Goal: Task Accomplishment & Management: Manage account settings

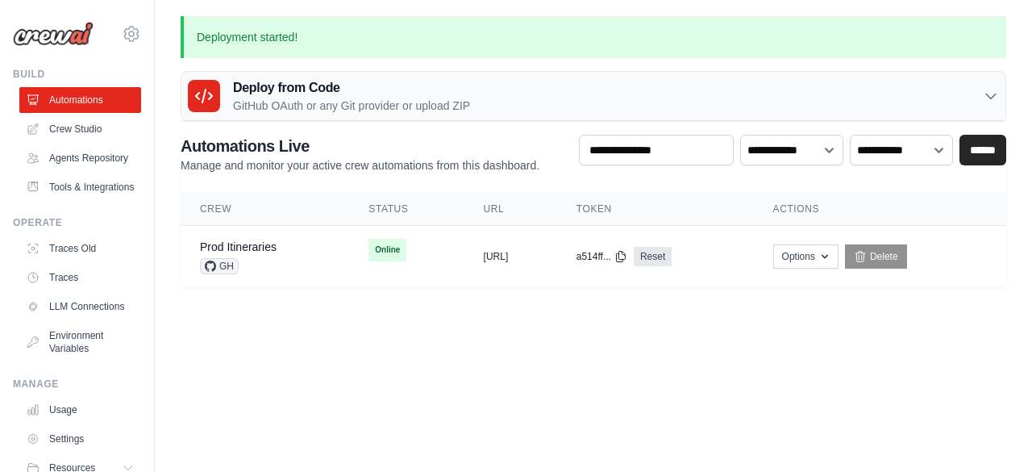
click at [395, 267] on td "Online" at bounding box center [406, 250] width 114 height 48
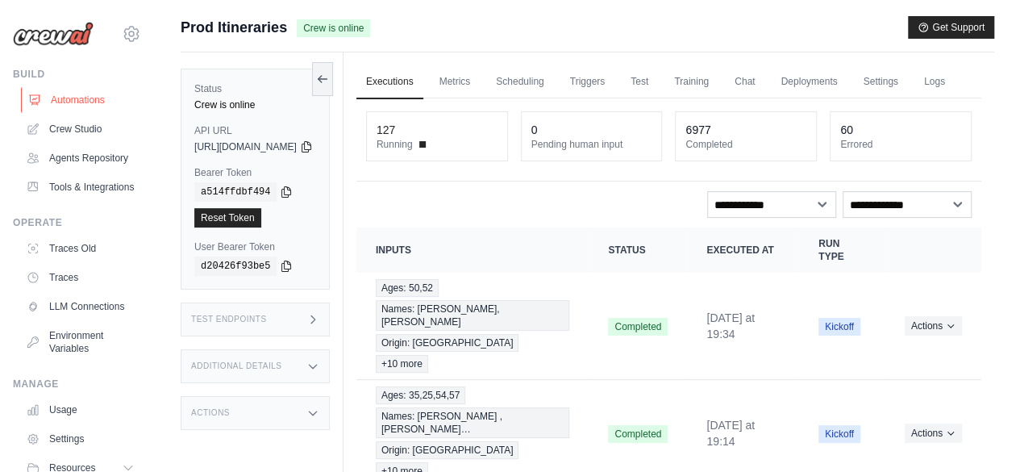
click at [79, 92] on link "Automations" at bounding box center [82, 100] width 122 height 26
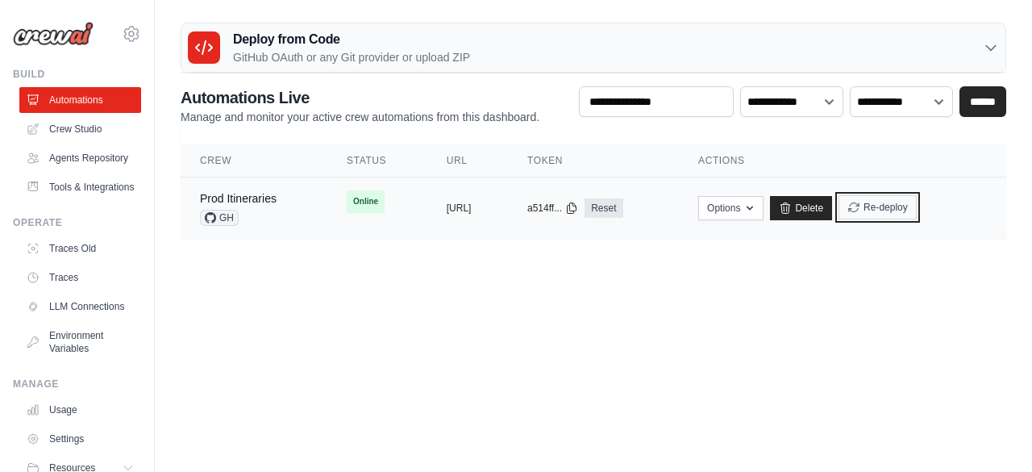
click at [917, 206] on button "Re-deploy" at bounding box center [877, 207] width 78 height 24
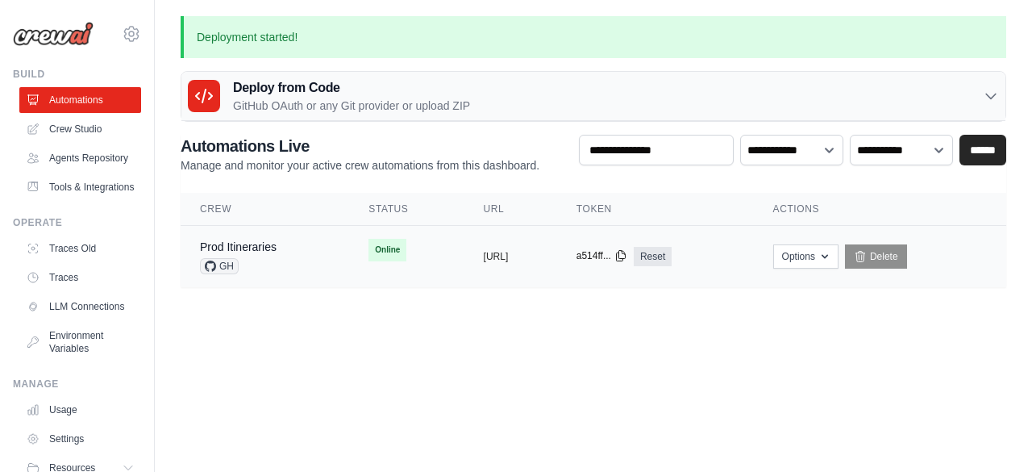
click at [625, 254] on icon at bounding box center [620, 256] width 9 height 10
click at [493, 256] on button "[URL]" at bounding box center [496, 255] width 25 height 13
click at [295, 271] on div "Prod Itineraries GH" at bounding box center [265, 256] width 130 height 35
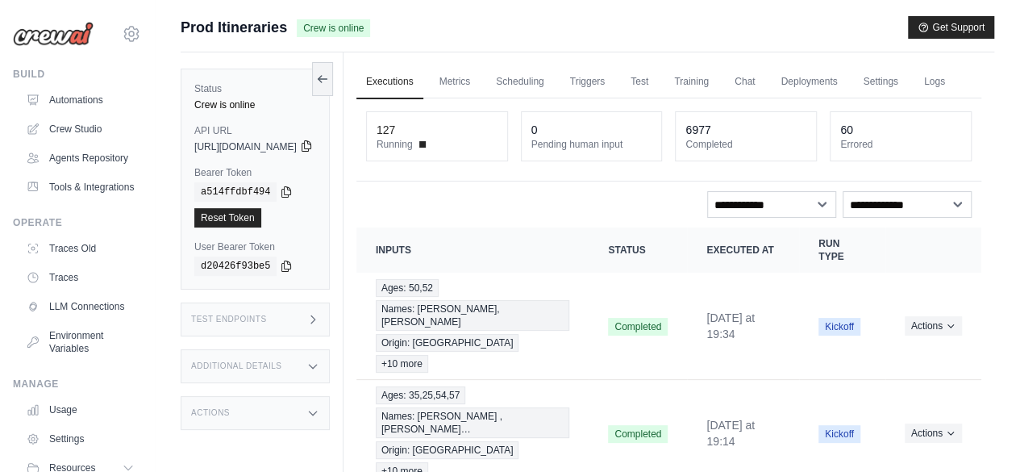
click at [313, 143] on icon at bounding box center [306, 145] width 13 height 13
click at [226, 247] on div "copied" at bounding box center [218, 256] width 35 height 19
click at [245, 222] on link "Reset Token" at bounding box center [227, 217] width 67 height 19
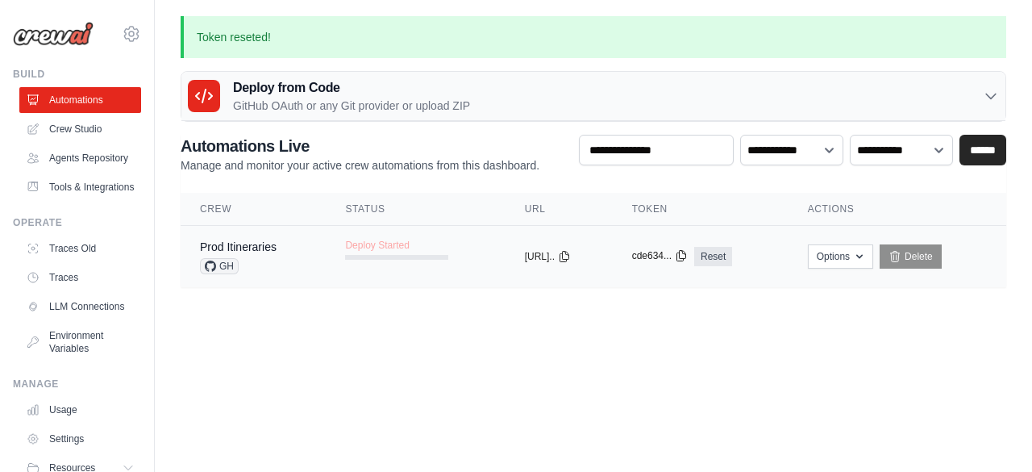
click at [688, 252] on icon at bounding box center [681, 255] width 13 height 13
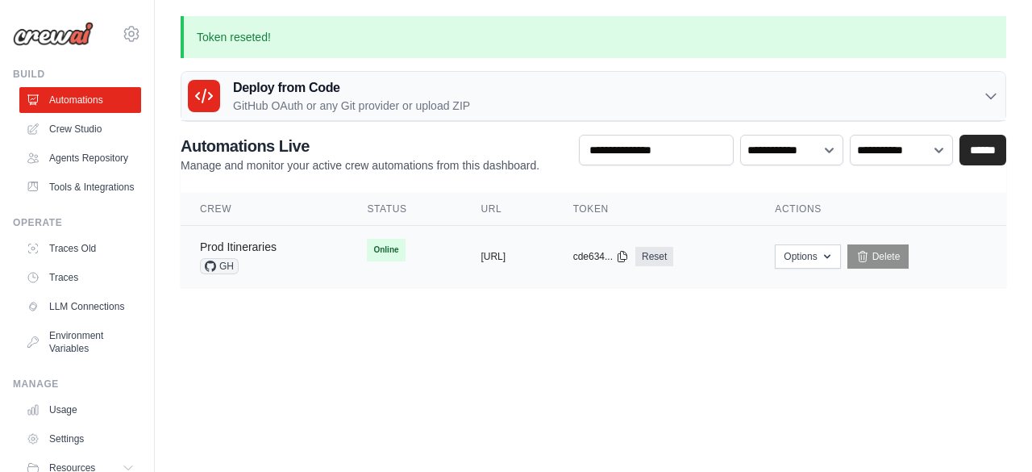
click at [269, 240] on link "Prod Itineraries" at bounding box center [238, 246] width 77 height 13
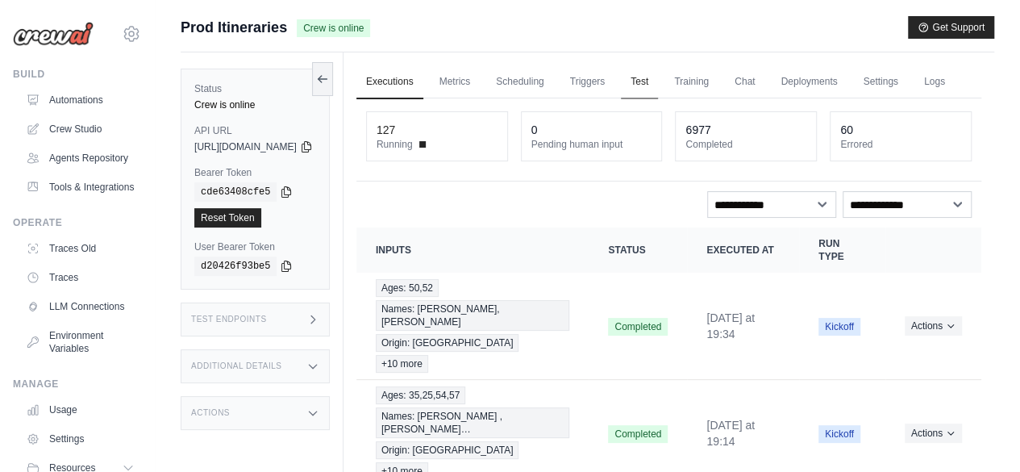
click at [658, 85] on link "Test" at bounding box center [639, 82] width 37 height 34
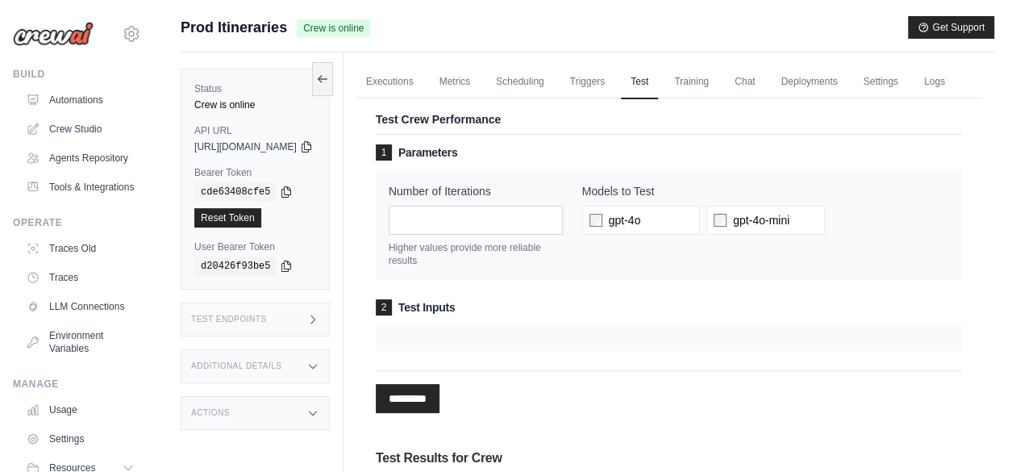
scroll to position [2, 0]
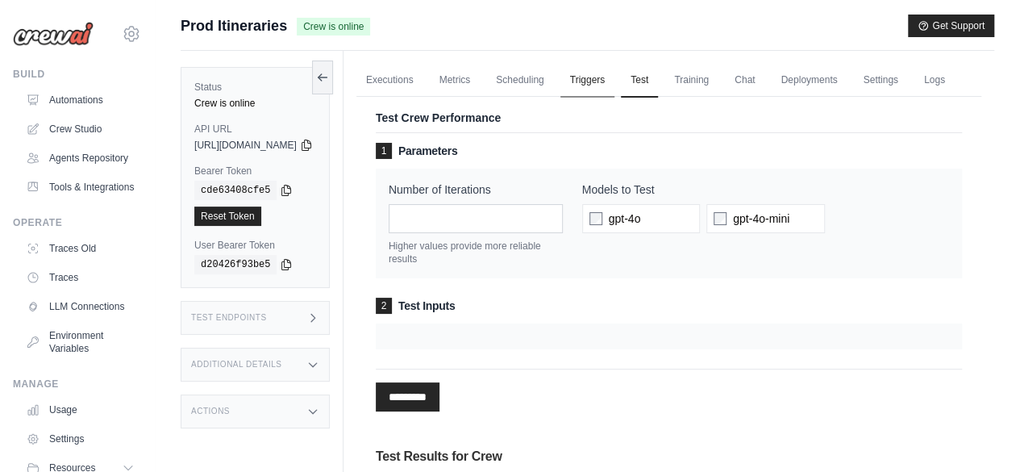
click at [615, 85] on link "Triggers" at bounding box center [587, 81] width 55 height 34
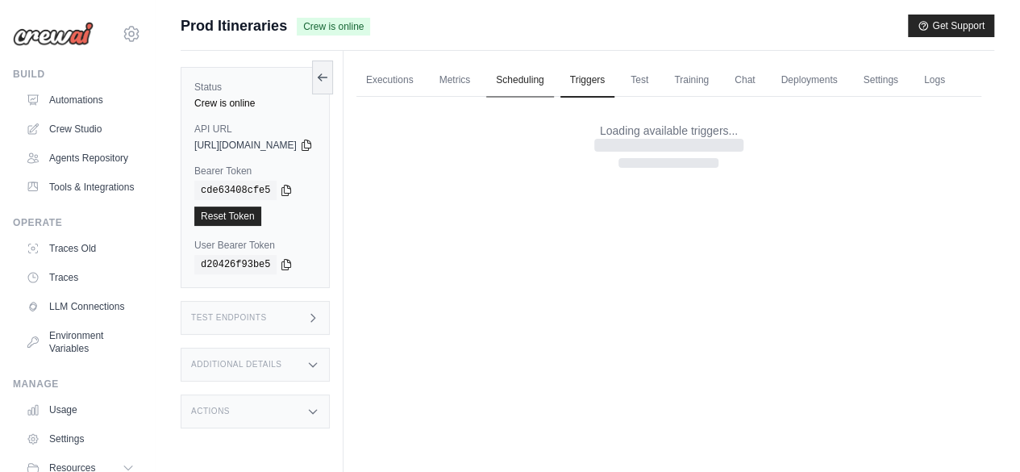
click at [553, 78] on link "Scheduling" at bounding box center [519, 81] width 67 height 34
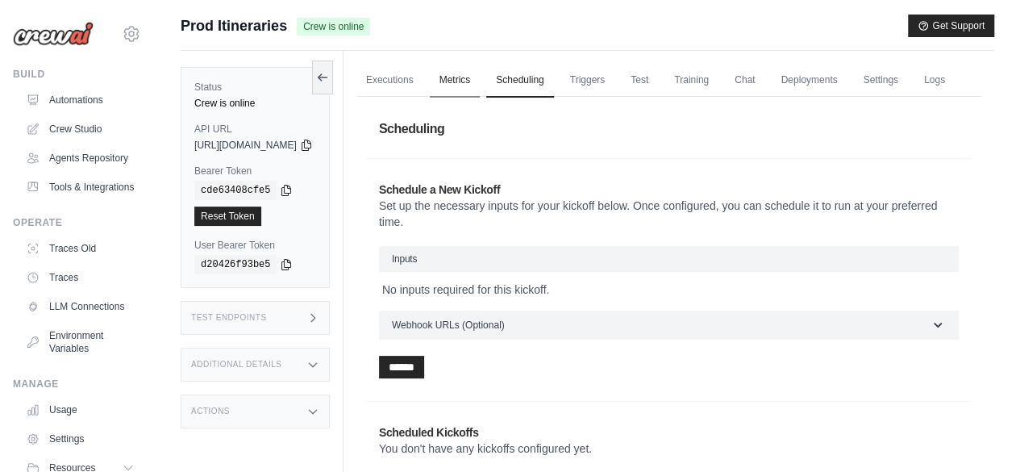
click at [480, 81] on link "Metrics" at bounding box center [455, 81] width 51 height 34
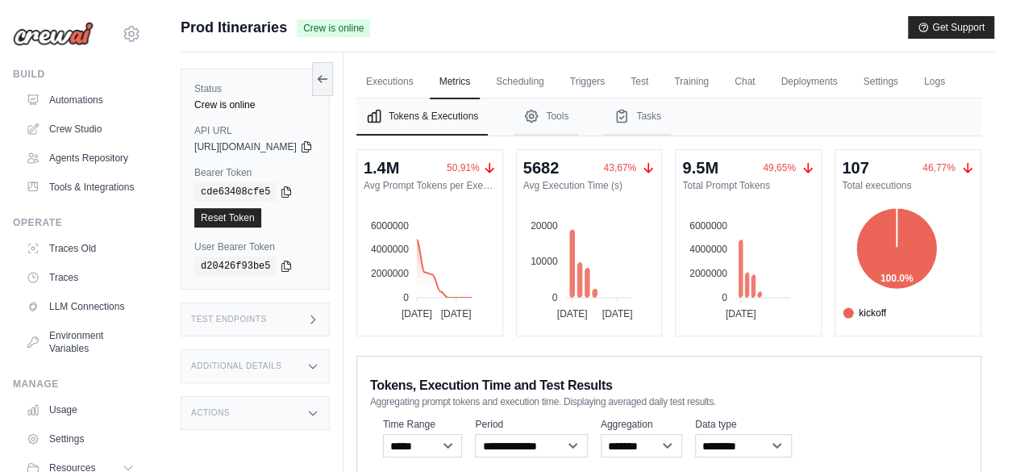
scroll to position [45, 0]
